Goal: Information Seeking & Learning: Check status

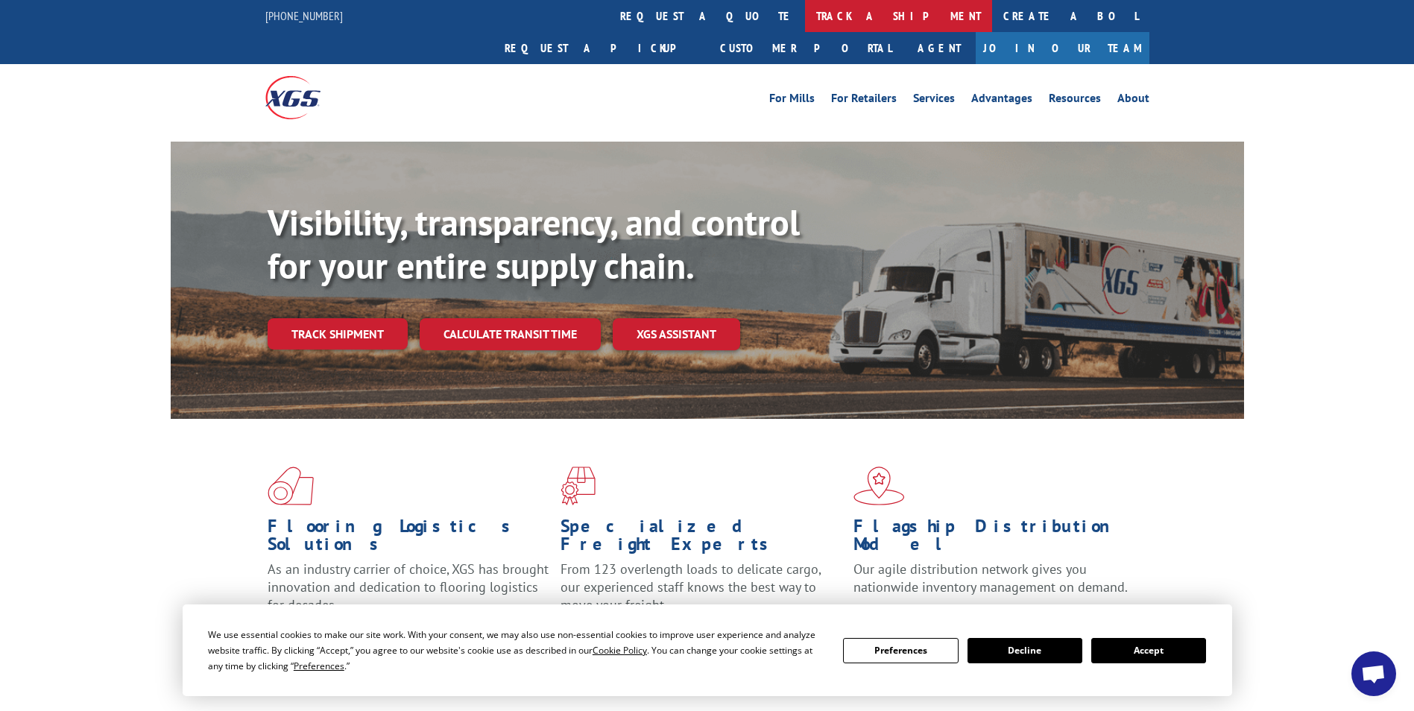
click at [805, 16] on link "track a shipment" at bounding box center [898, 16] width 187 height 32
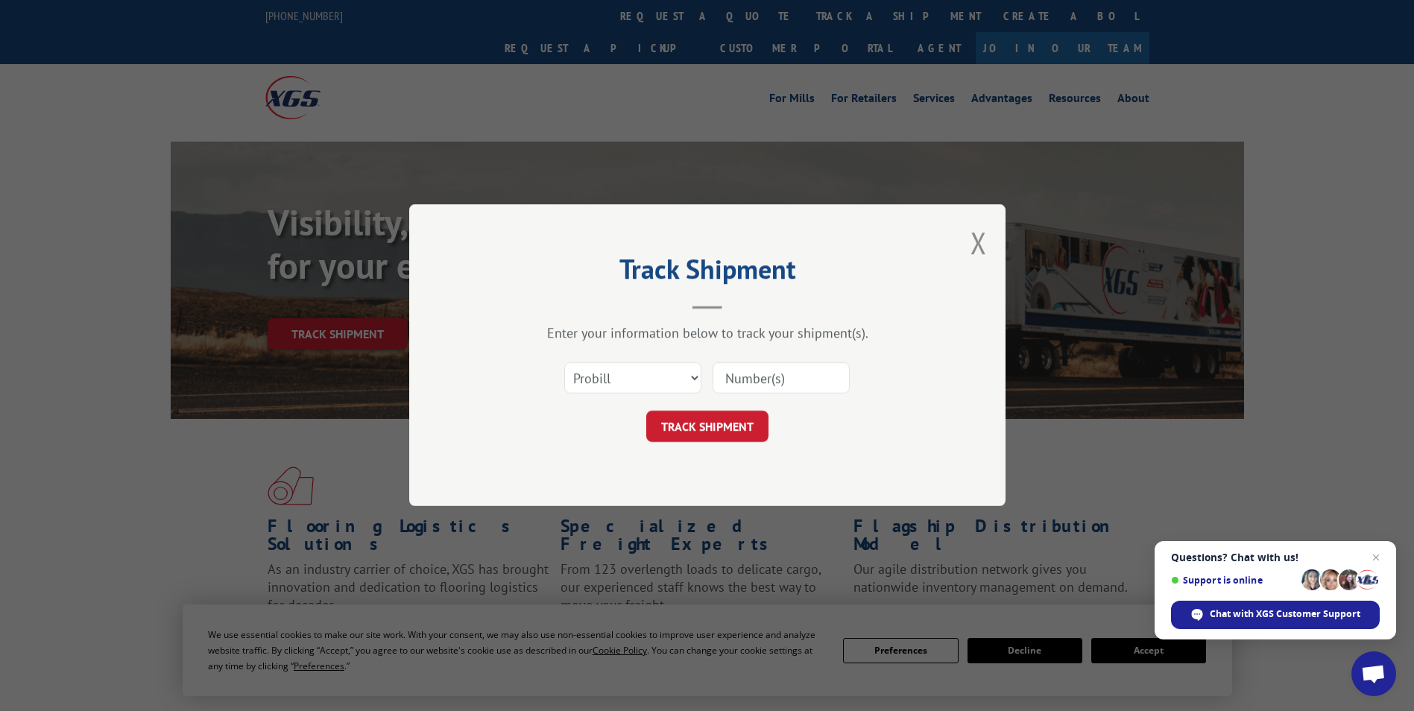
click at [803, 382] on input at bounding box center [781, 378] width 137 height 31
paste input "17001886"
type input "17001886"
click at [736, 426] on button "TRACK SHIPMENT" at bounding box center [707, 426] width 122 height 31
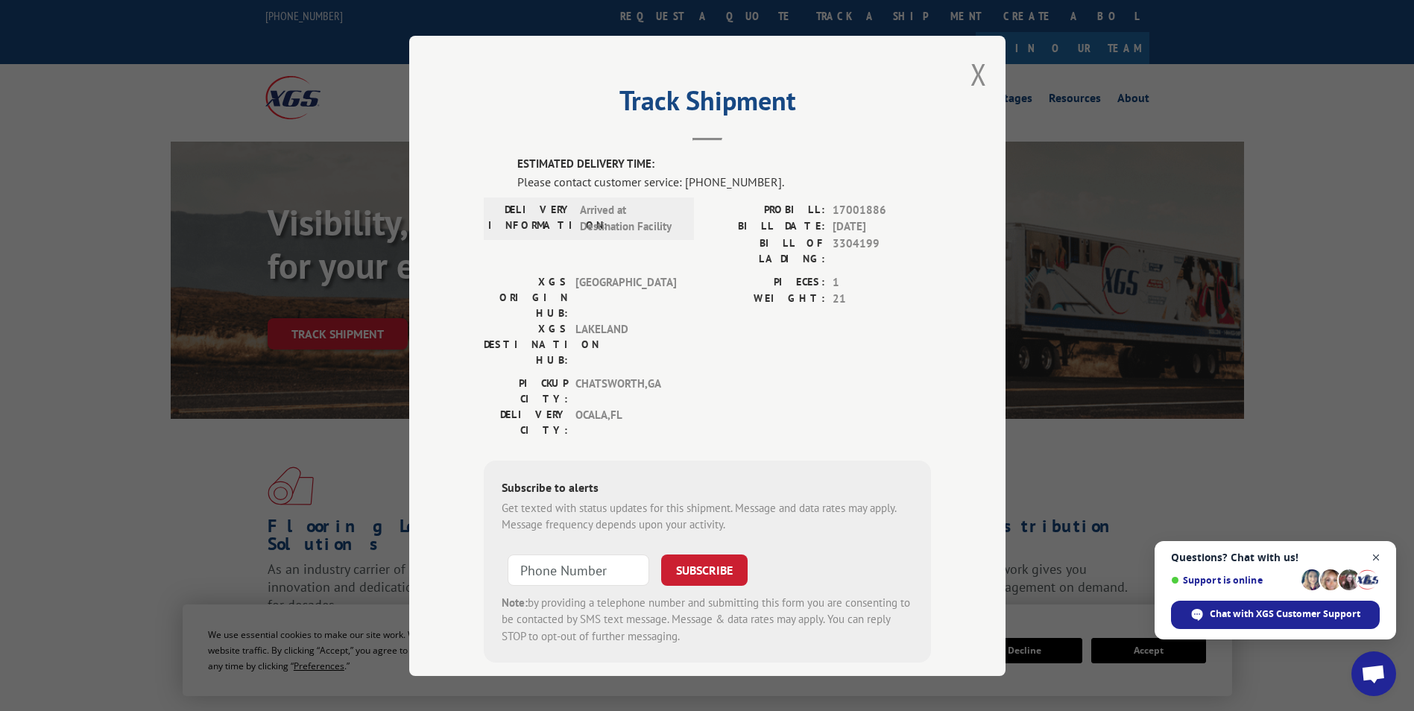
click at [1383, 551] on span "Close chat" at bounding box center [1376, 558] width 19 height 19
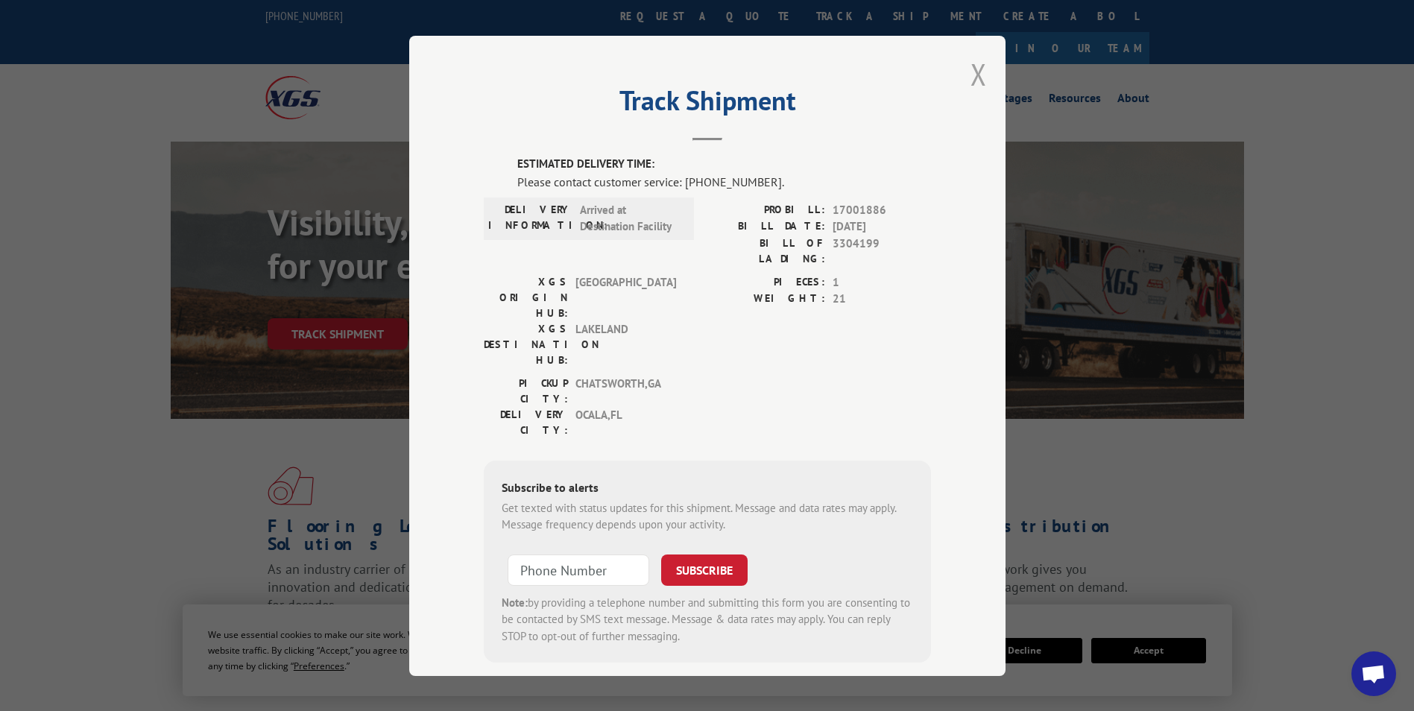
click at [970, 71] on button "Close modal" at bounding box center [978, 74] width 16 height 40
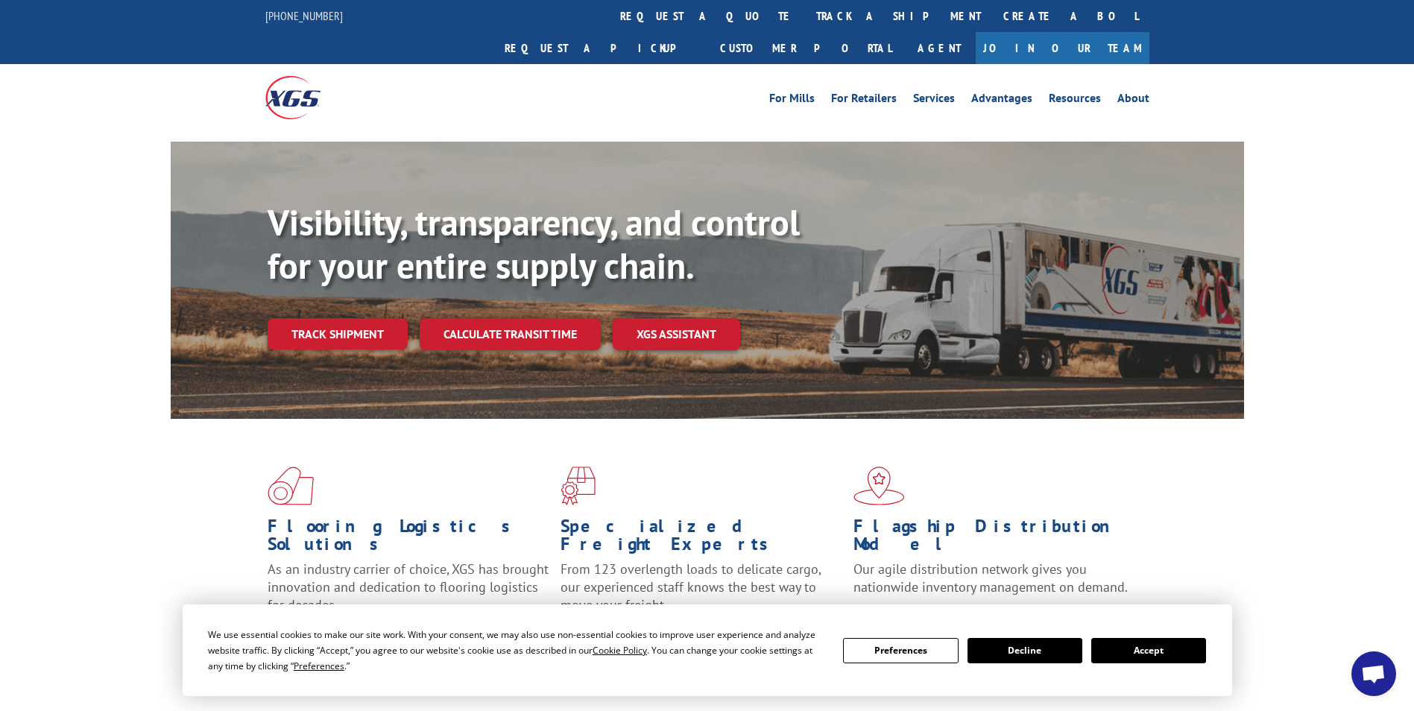
drag, startPoint x: 351, startPoint y: 301, endPoint x: 347, endPoint y: 314, distance: 13.2
click at [351, 318] on link "Track shipment" at bounding box center [338, 333] width 140 height 31
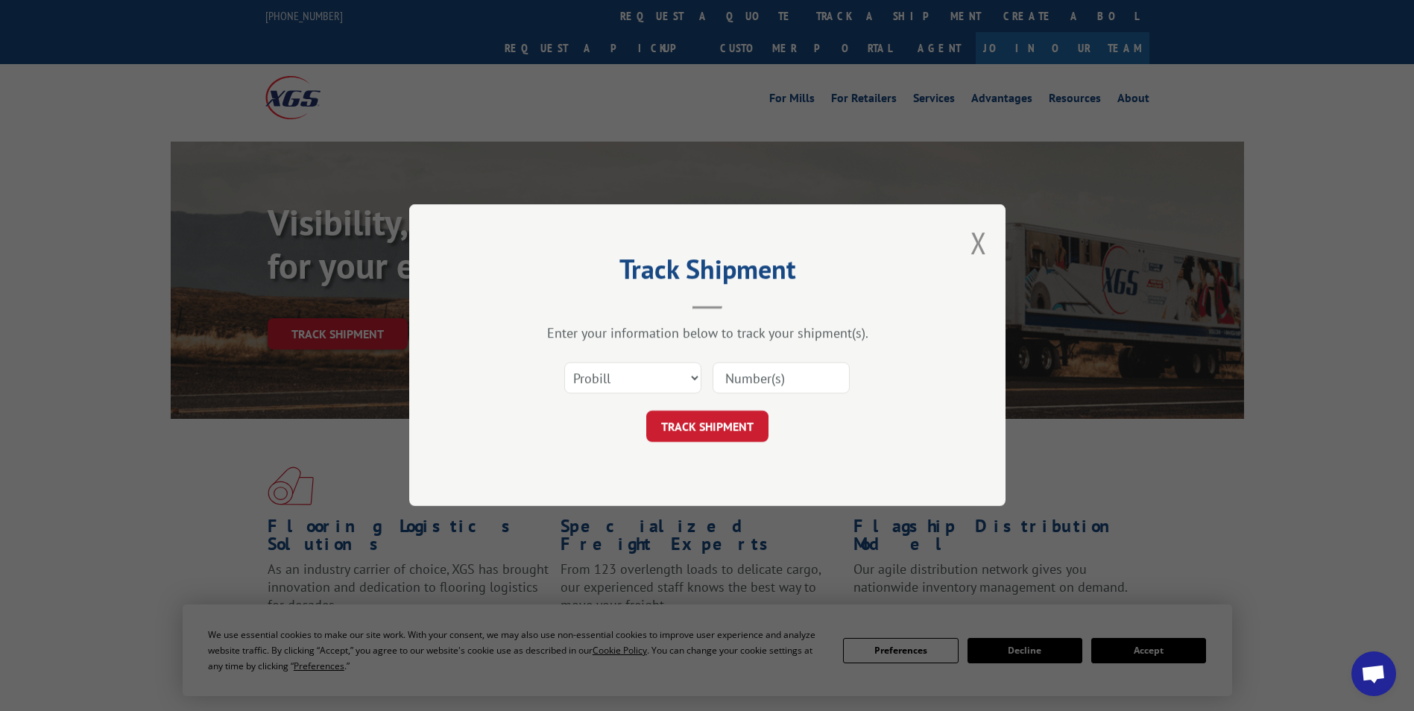
click at [796, 374] on input at bounding box center [781, 378] width 137 height 31
paste input "17001886"
type input "17001886"
click at [723, 429] on button "TRACK SHIPMENT" at bounding box center [707, 426] width 122 height 31
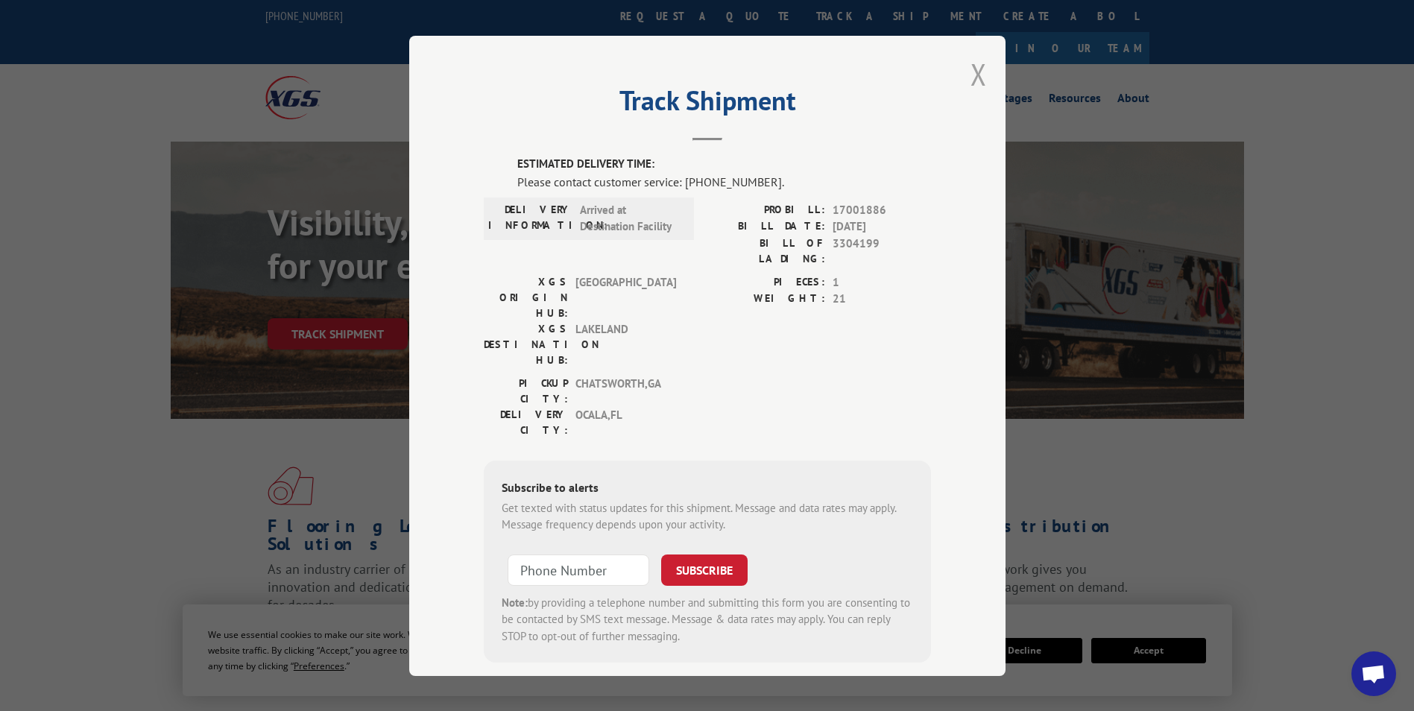
click at [972, 67] on button "Close modal" at bounding box center [978, 74] width 16 height 40
